Goal: Information Seeking & Learning: Learn about a topic

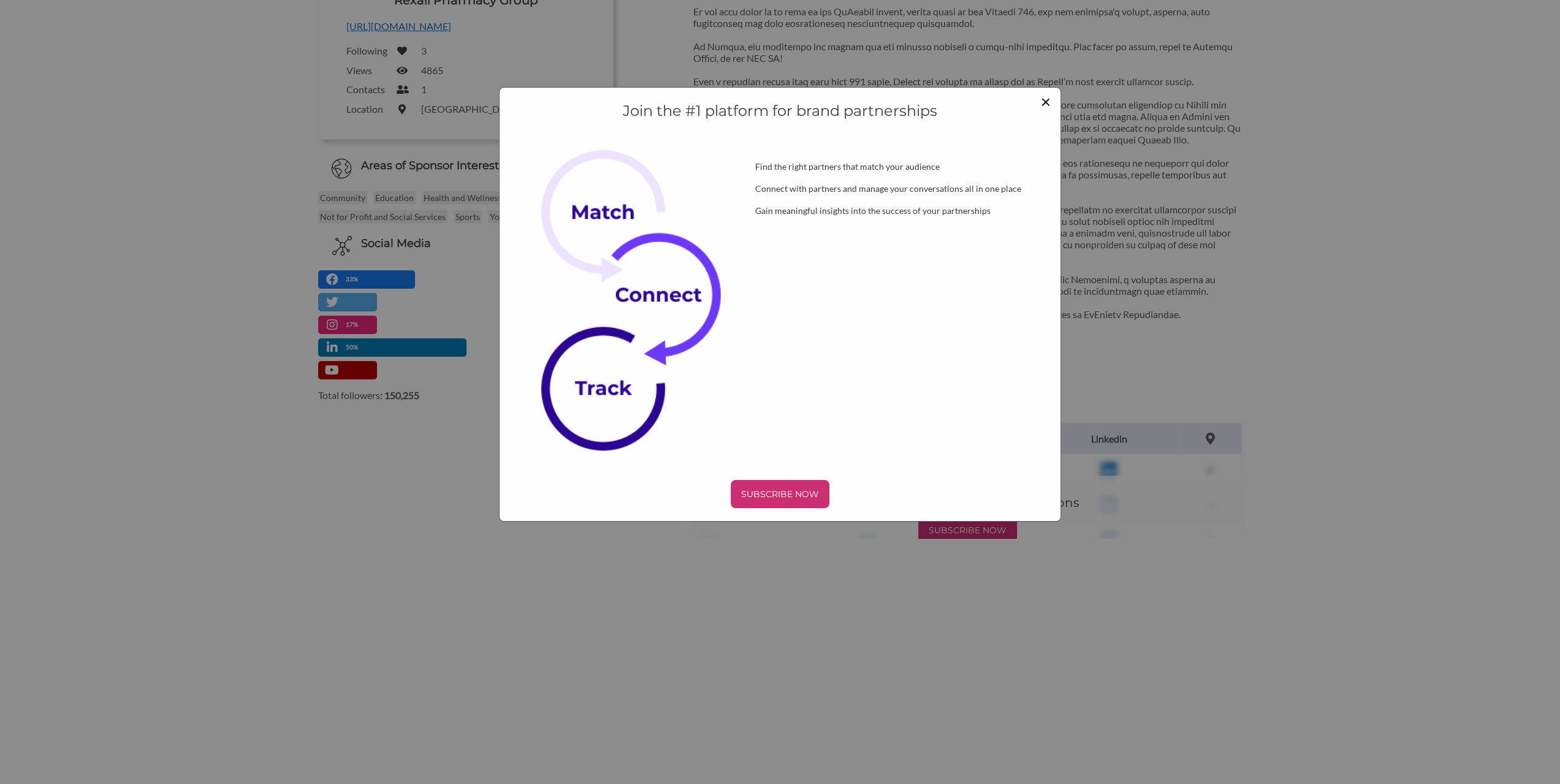
click at [1045, 98] on span "×" at bounding box center [1046, 100] width 10 height 21
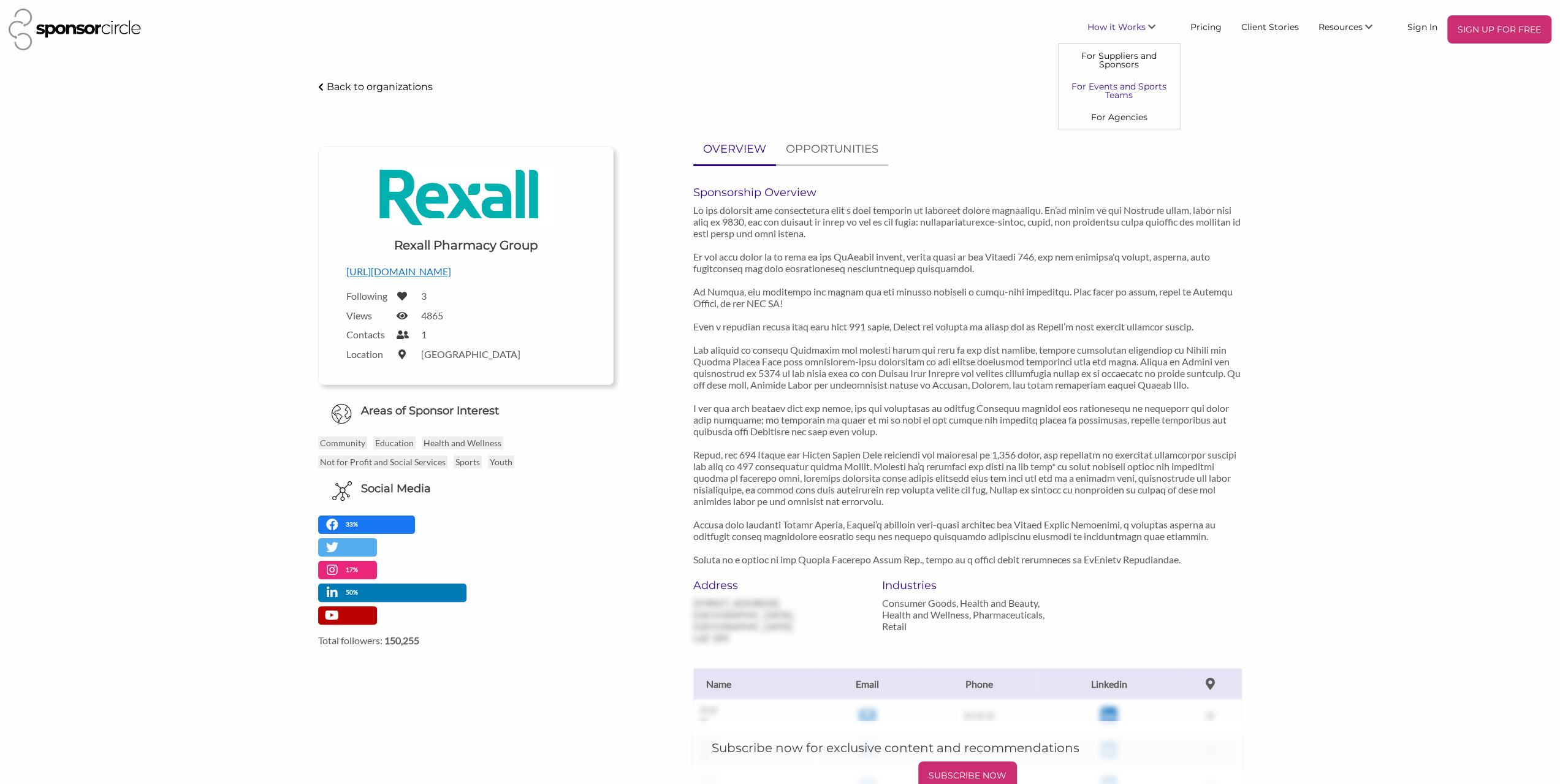
click at [1122, 76] on link "For Events and Sports Teams" at bounding box center [1119, 91] width 121 height 31
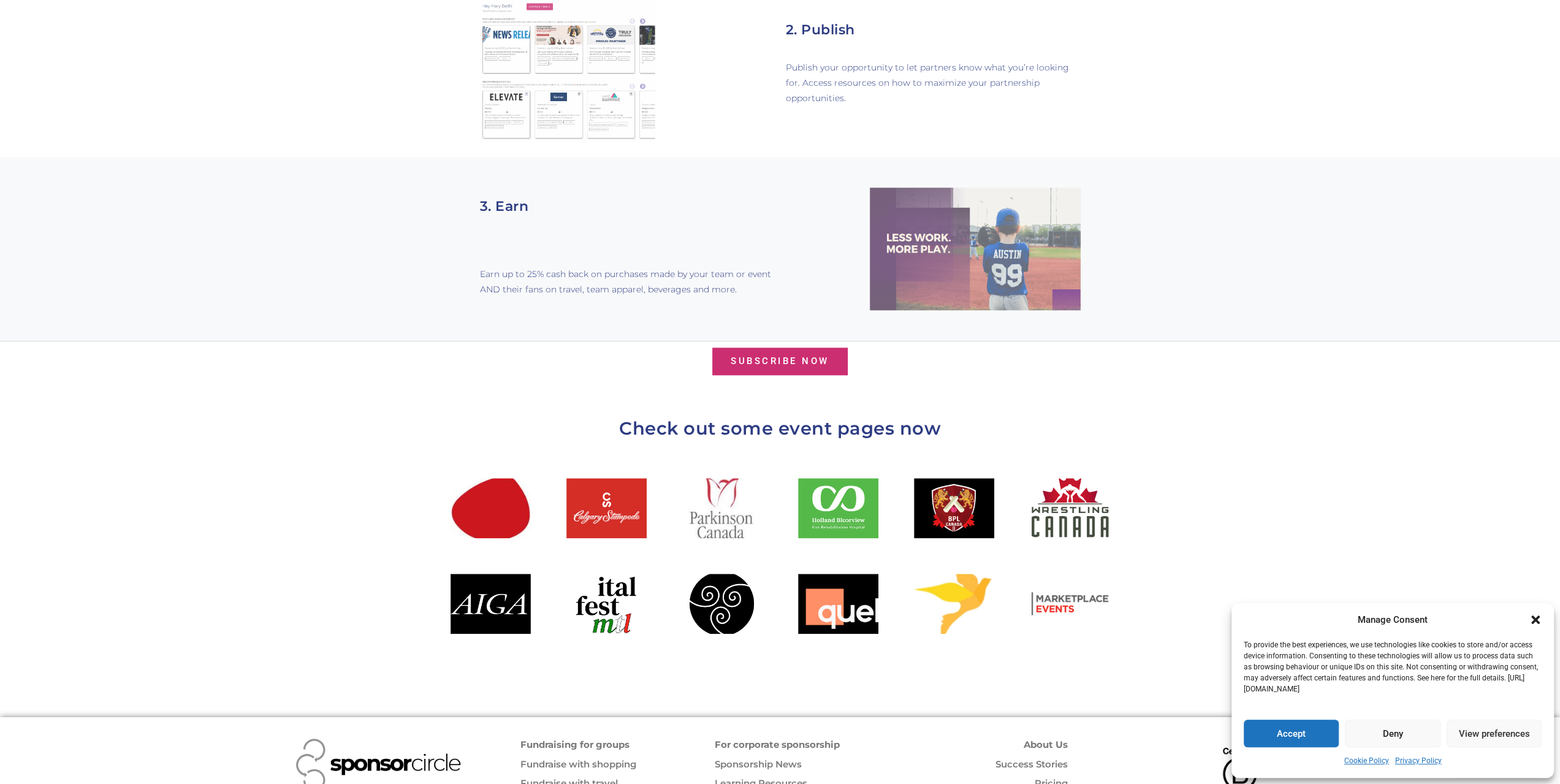
scroll to position [1121, 0]
